Goal: Task Accomplishment & Management: Complete application form

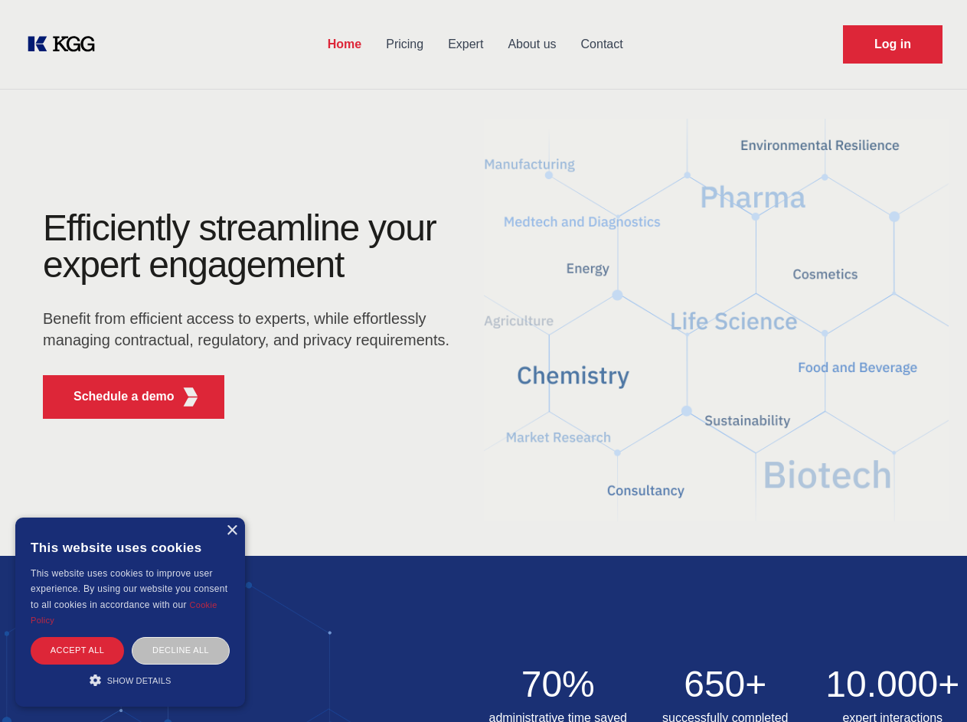
click at [483, 361] on div "Efficiently streamline your expert engagement Benefit from efficient access to …" at bounding box center [251, 320] width 466 height 221
click at [115, 397] on p "Schedule a demo" at bounding box center [124, 396] width 101 height 18
click at [231, 531] on div "× This website uses cookies This website uses cookies to improve user experienc…" at bounding box center [130, 612] width 230 height 189
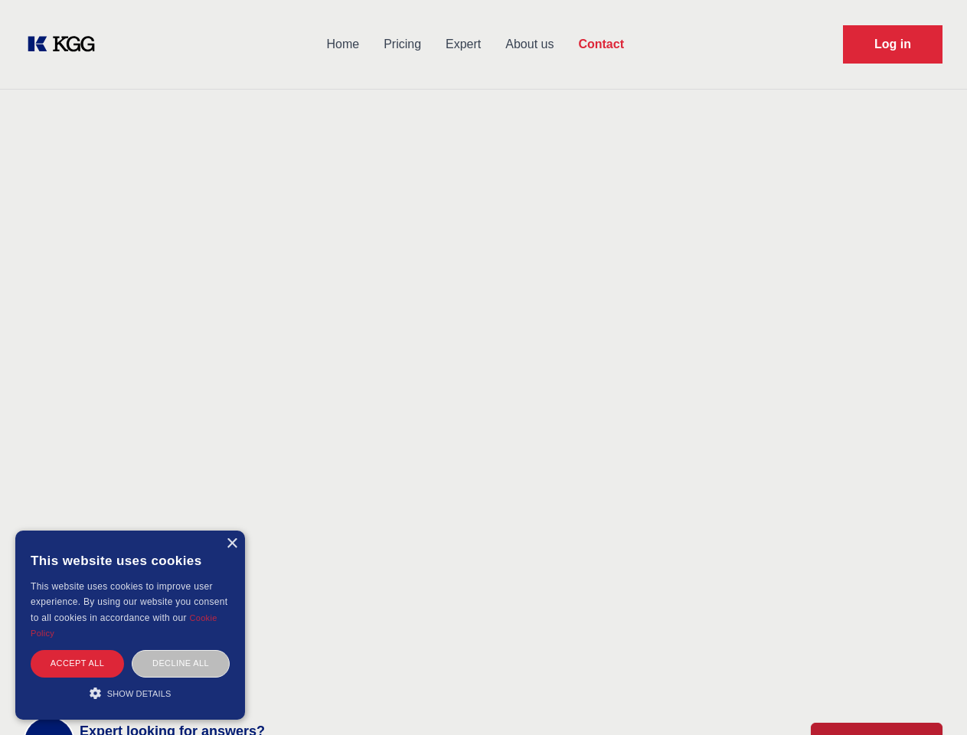
click at [77, 650] on div "Accept all" at bounding box center [77, 663] width 93 height 27
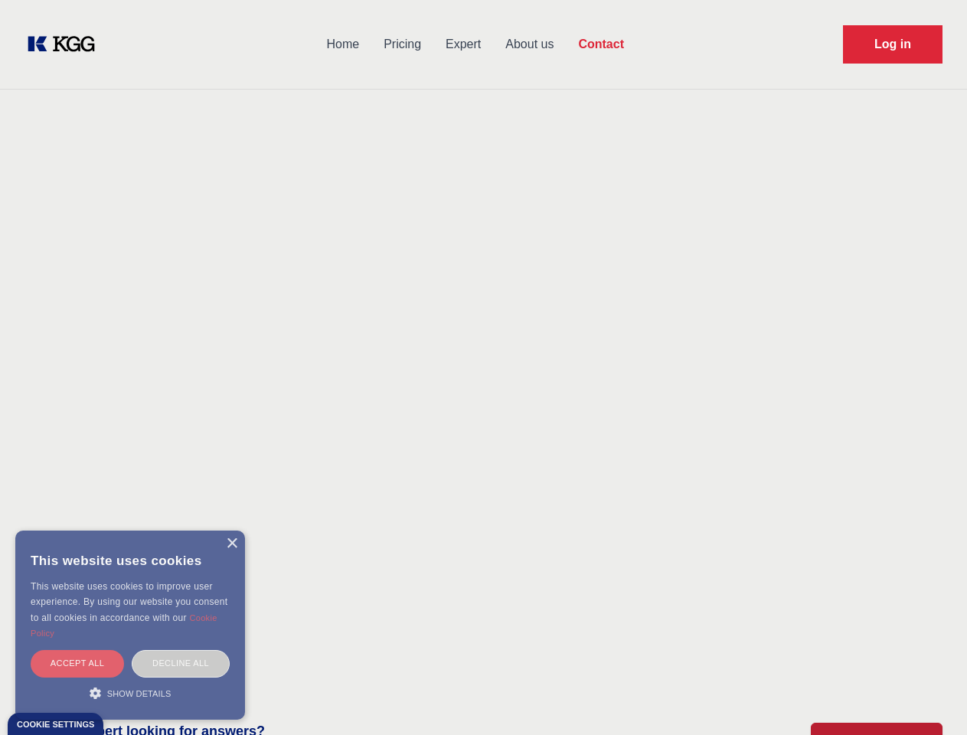
click at [181, 650] on div "Decline all" at bounding box center [181, 663] width 98 height 27
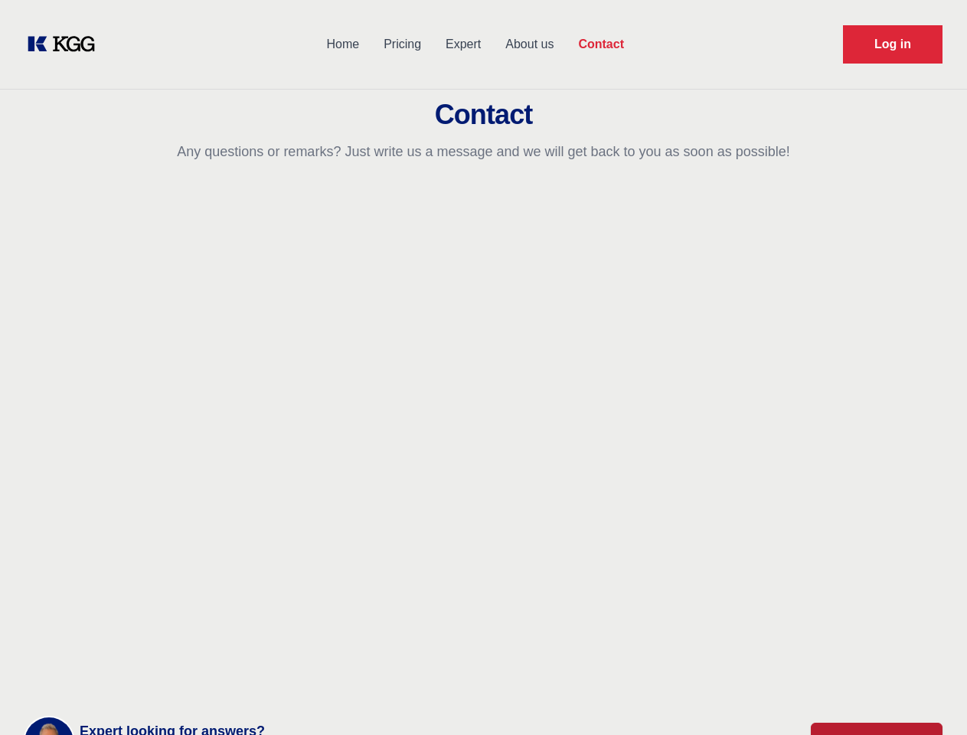
click at [130, 680] on main "Contact Any questions or remarks? Just write us a message and we will get back …" at bounding box center [483, 398] width 967 height 797
